Goal: Transaction & Acquisition: Purchase product/service

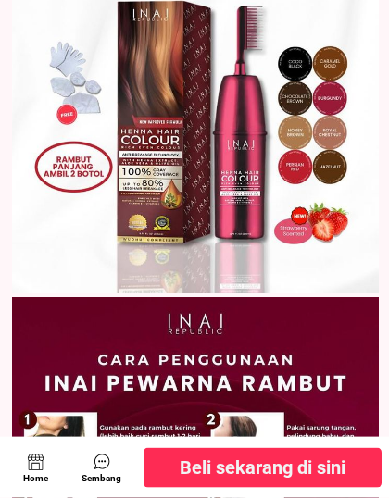
scroll to position [4102, 0]
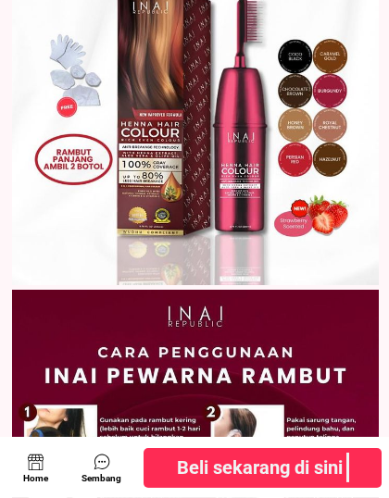
click at [105, 468] on div at bounding box center [102, 462] width 26 height 26
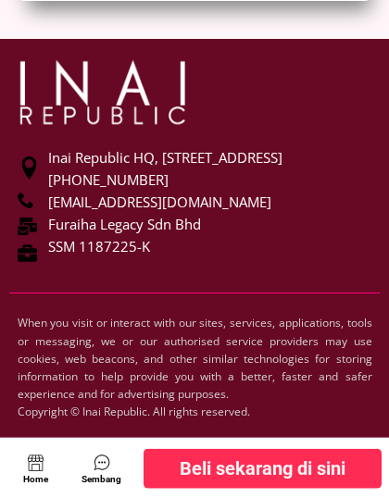
scroll to position [10939, 0]
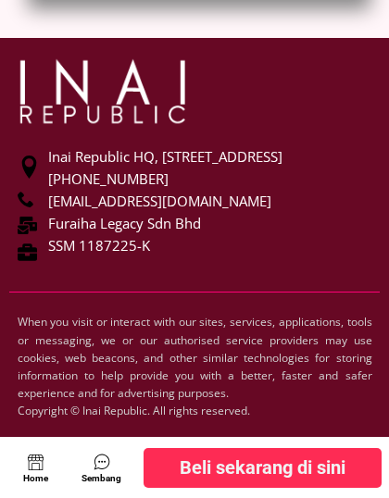
click at [102, 465] on div at bounding box center [102, 462] width 26 height 26
click at [105, 459] on div at bounding box center [102, 462] width 26 height 26
click at [98, 464] on div at bounding box center [102, 462] width 26 height 26
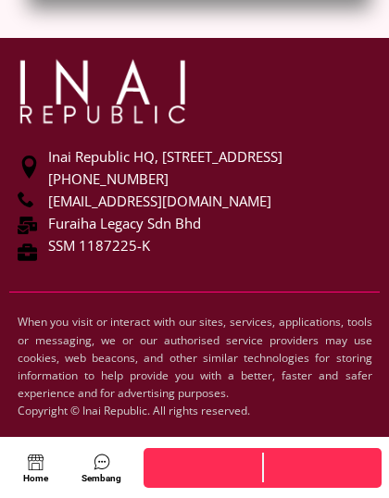
click at [105, 460] on div at bounding box center [102, 462] width 26 height 26
click at [98, 461] on div at bounding box center [102, 462] width 26 height 26
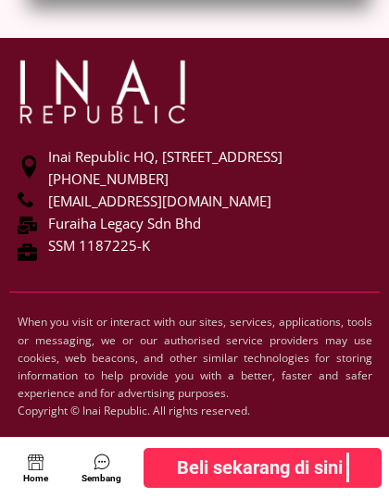
click at [96, 463] on div at bounding box center [102, 462] width 26 height 26
click at [95, 464] on div at bounding box center [102, 462] width 26 height 26
click at [102, 463] on div at bounding box center [102, 462] width 26 height 26
click at [100, 465] on div at bounding box center [102, 462] width 26 height 26
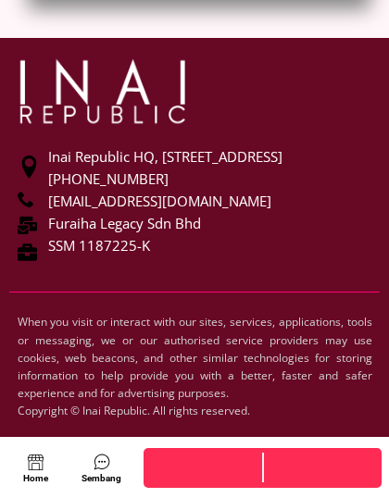
click at [35, 468] on div "Home" at bounding box center [36, 478] width 37 height 15
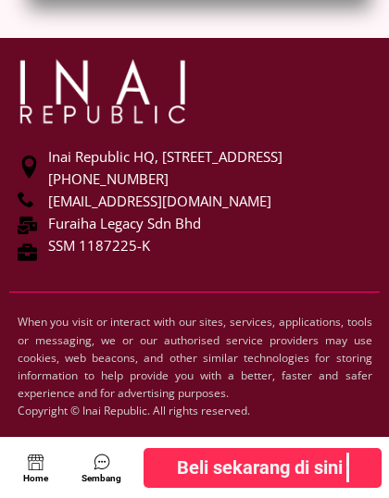
click at [30, 463] on div at bounding box center [36, 462] width 18 height 18
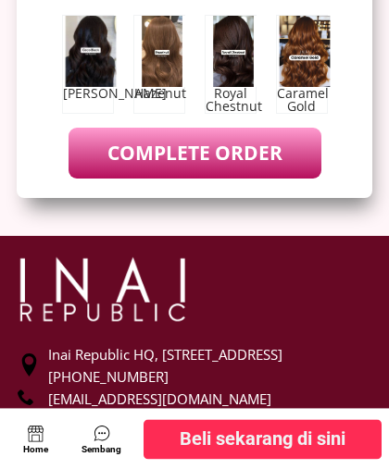
scroll to position [10737, 0]
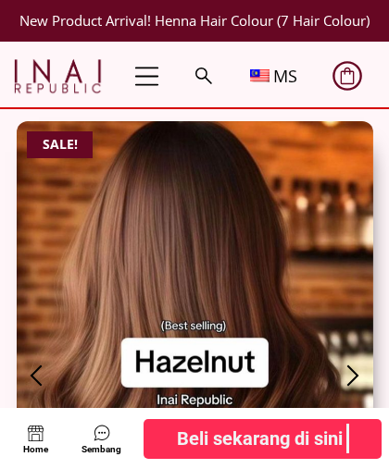
click at [203, 76] on div at bounding box center [203, 76] width 23 height 23
click at [158, 71] on div at bounding box center [147, 76] width 154 height 27
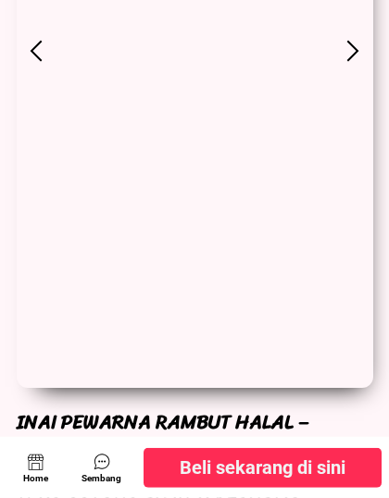
scroll to position [330, 0]
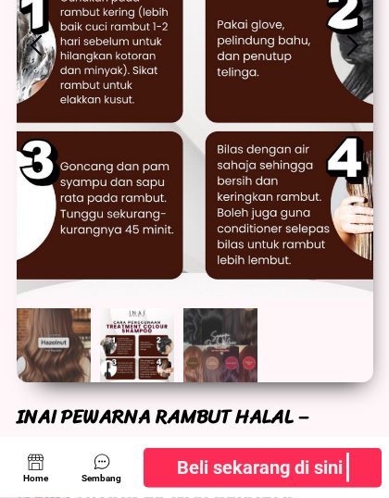
click at [30, 462] on div at bounding box center [36, 462] width 18 height 18
click at [93, 468] on div at bounding box center [102, 462] width 26 height 26
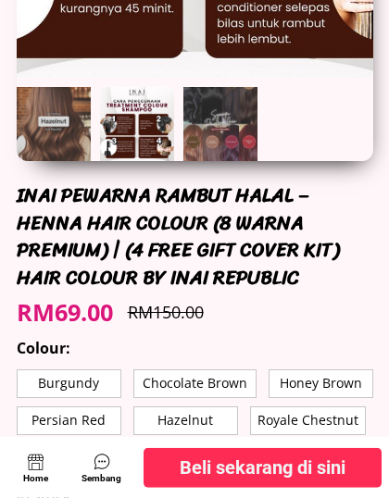
click at [182, 468] on span "Beli sekarang di sini" at bounding box center [262, 467] width 166 height 30
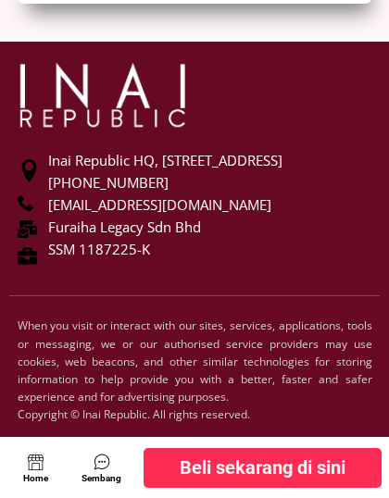
scroll to position [10916, 0]
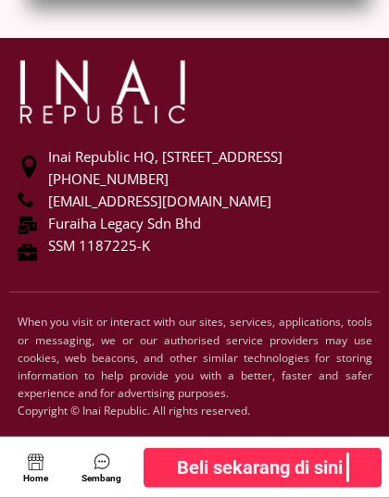
click at [33, 464] on div at bounding box center [36, 462] width 18 height 18
click at [98, 465] on div at bounding box center [102, 462] width 26 height 26
click at [103, 460] on div at bounding box center [102, 462] width 26 height 26
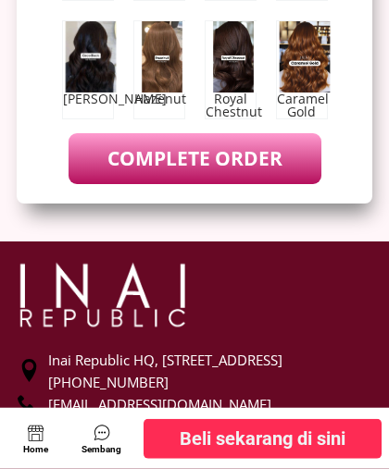
scroll to position [10700, 0]
